Goal: Check status

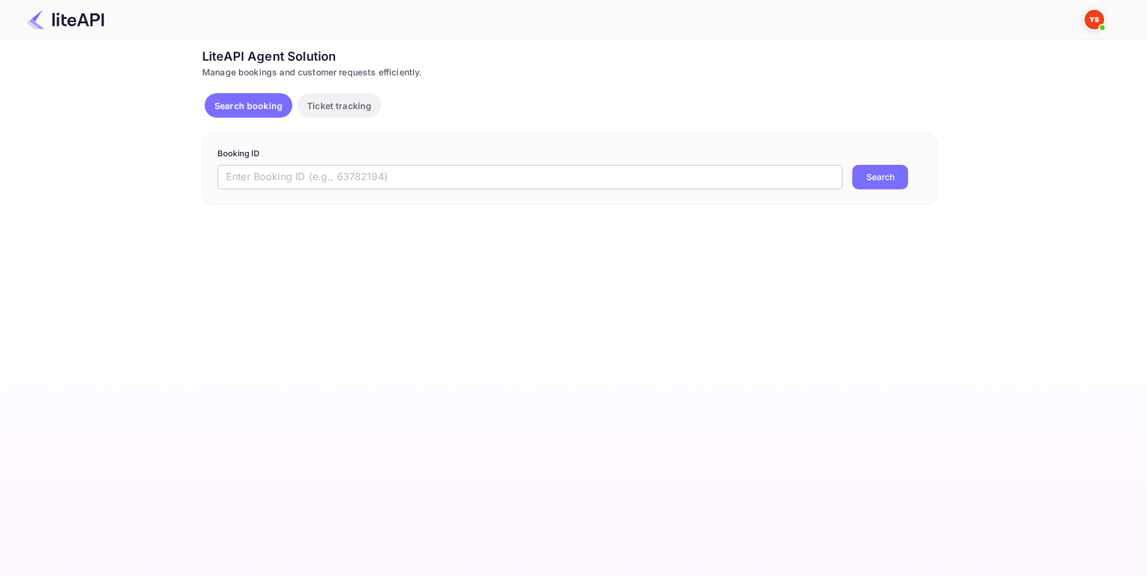
click at [320, 175] on input "text" at bounding box center [529, 177] width 625 height 24
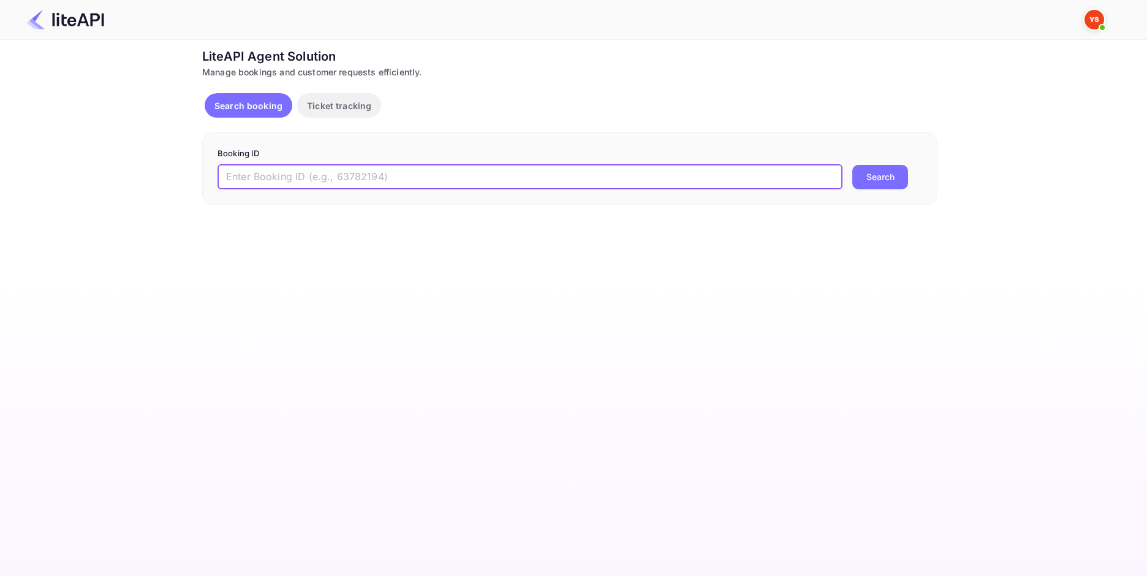
paste input "9071488"
type input "9071488"
click at [912, 176] on div "9071488 ​ Search" at bounding box center [569, 177] width 704 height 24
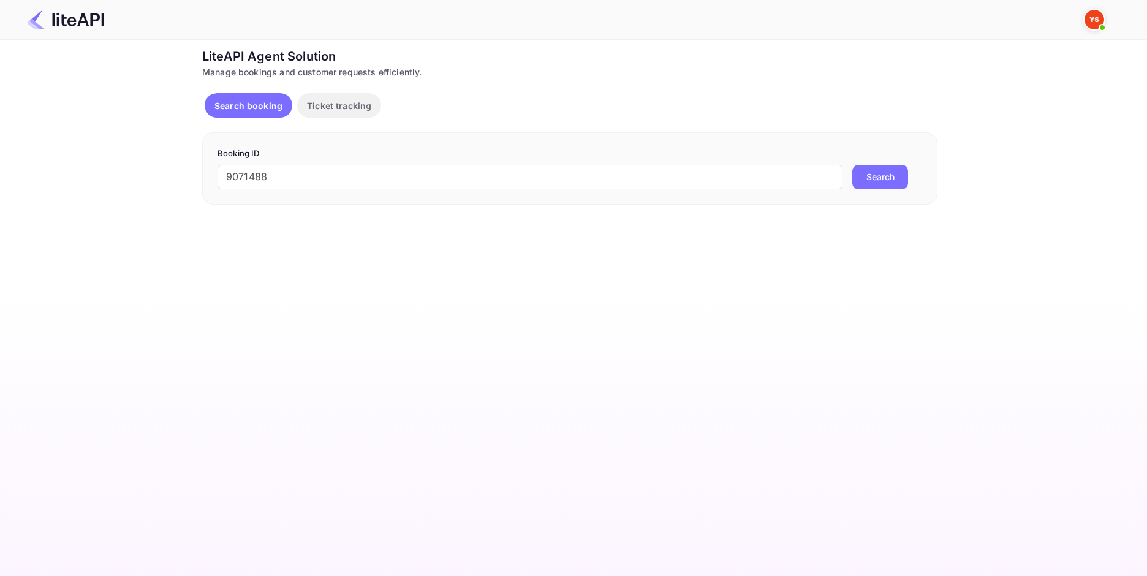
click at [879, 179] on button "Search" at bounding box center [880, 177] width 56 height 24
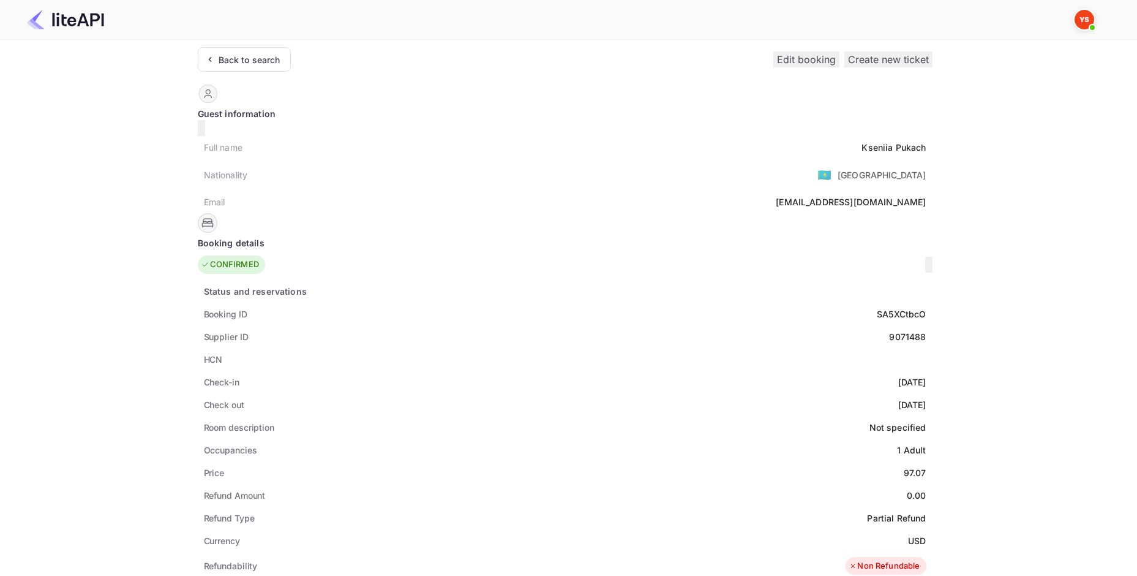
click at [862, 141] on div "[PERSON_NAME]" at bounding box center [894, 147] width 64 height 13
copy div "[PERSON_NAME]"
click at [904, 466] on div "97.07" at bounding box center [915, 472] width 23 height 13
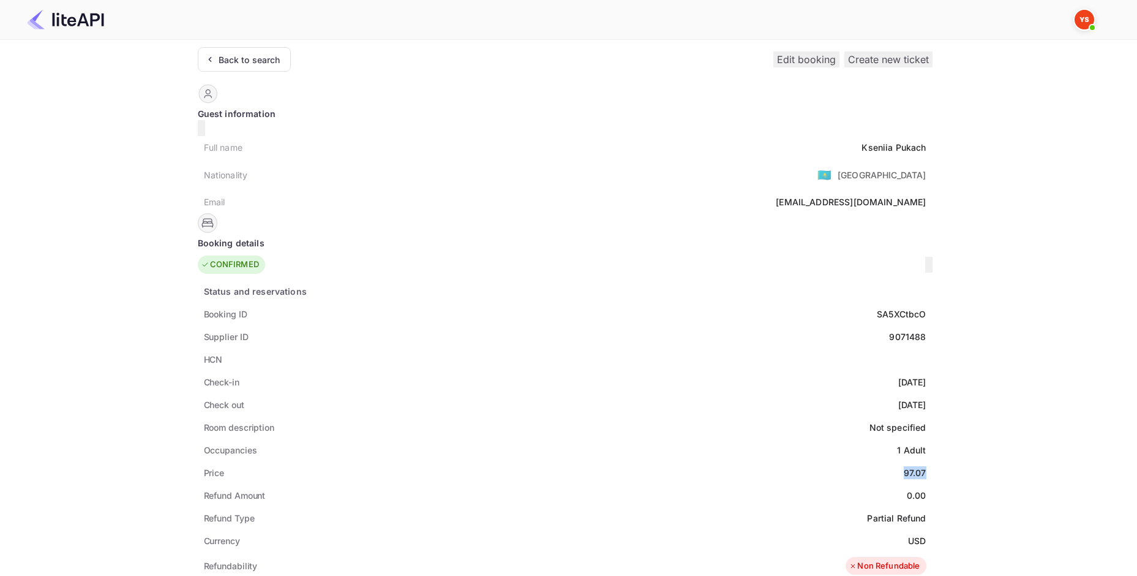
click at [904, 466] on div "97.07" at bounding box center [915, 472] width 23 height 13
copy div "97.07"
click at [908, 534] on div "USD" at bounding box center [917, 540] width 18 height 13
copy div "USD"
